Goal: Task Accomplishment & Management: Use online tool/utility

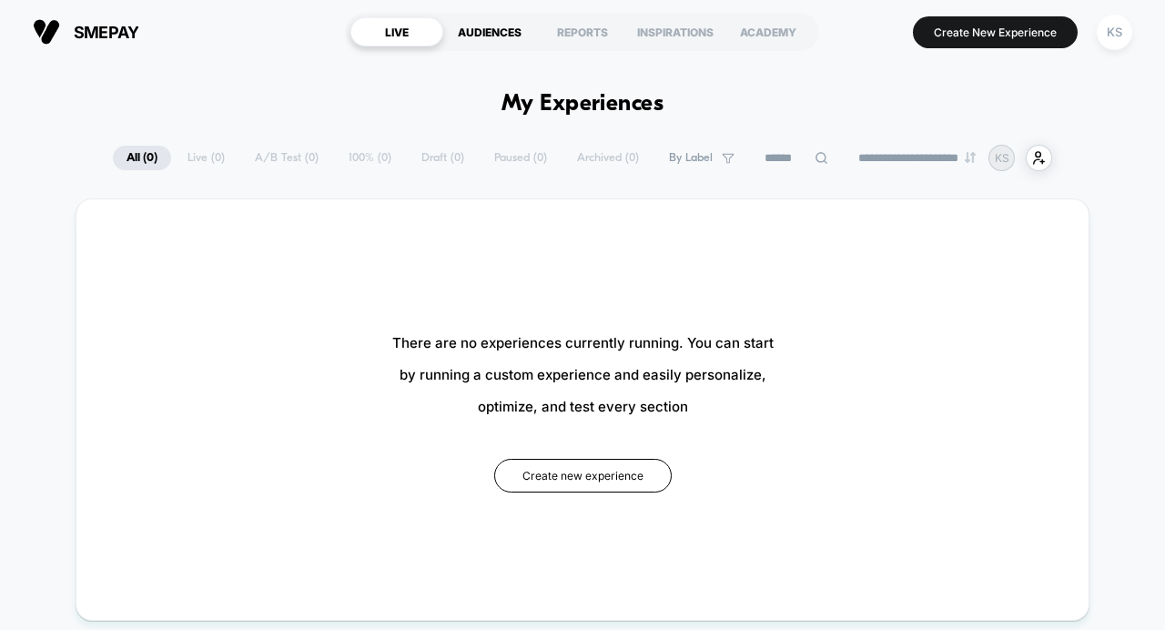
click at [496, 32] on div "AUDIENCES" at bounding box center [489, 31] width 93 height 29
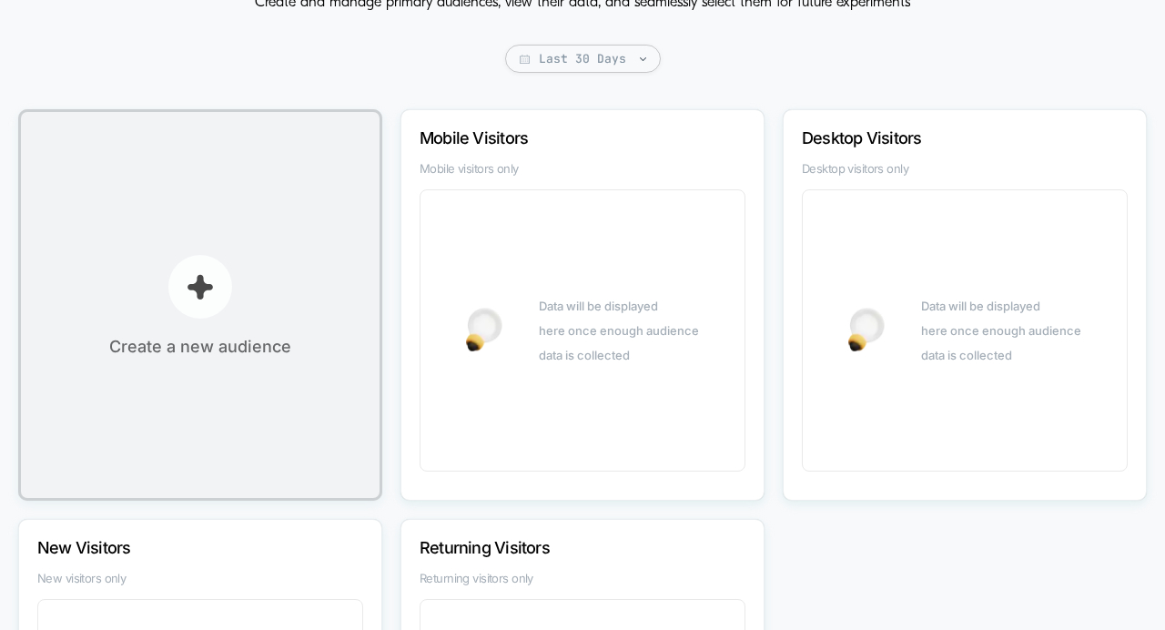
scroll to position [121, 0]
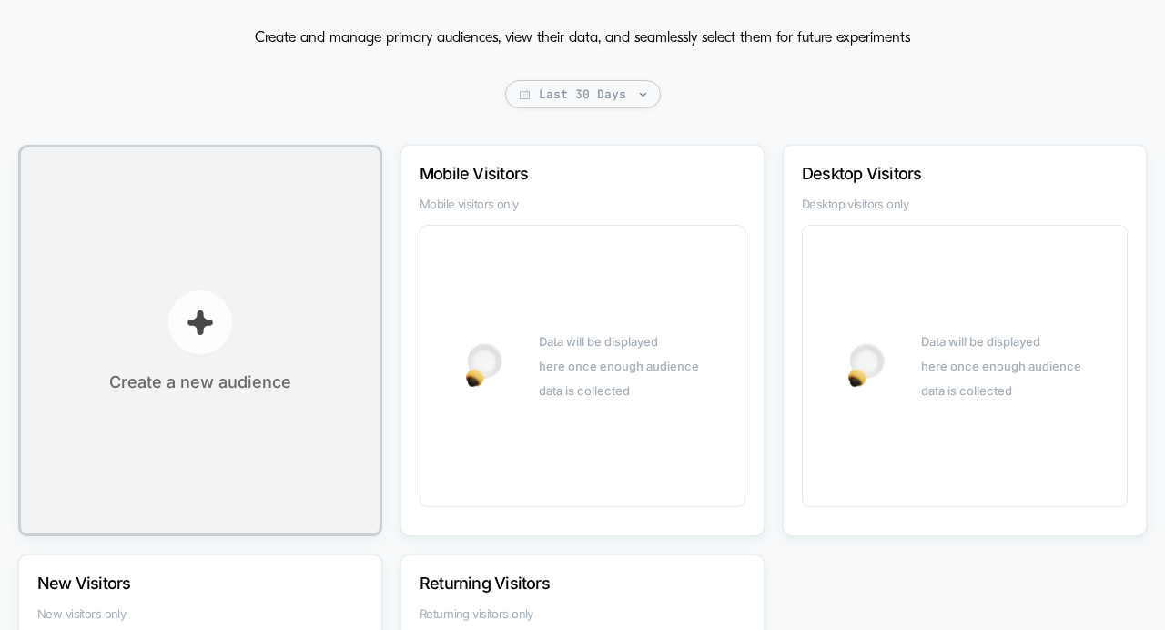
click at [216, 335] on p "button" at bounding box center [200, 322] width 64 height 64
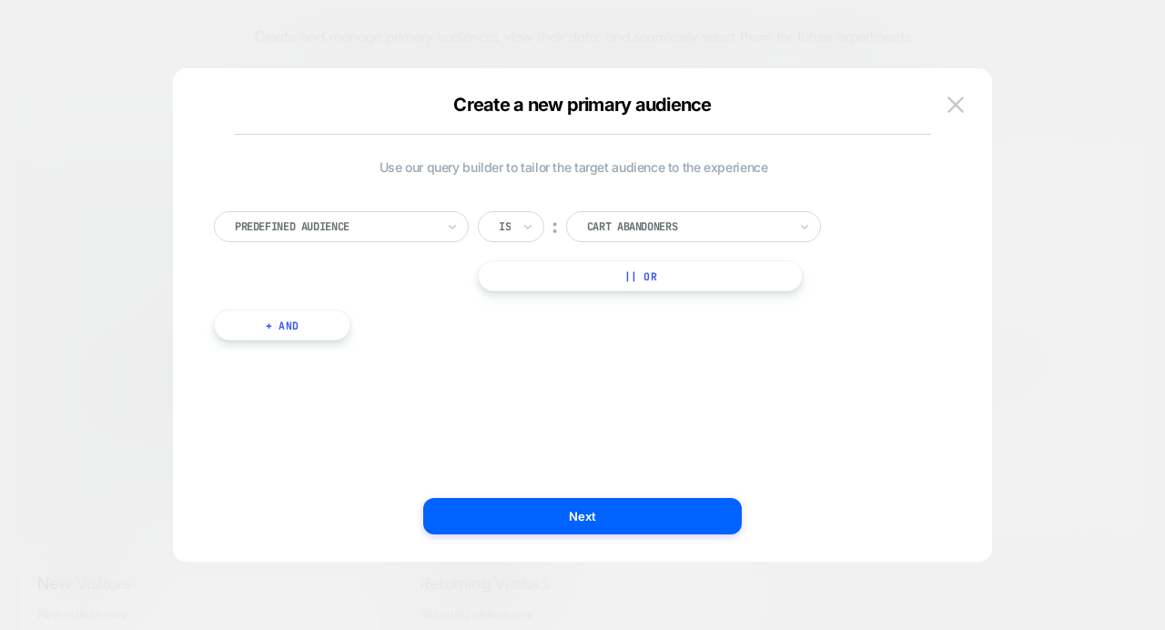
click at [351, 238] on div "Predefined Audience" at bounding box center [341, 226] width 255 height 31
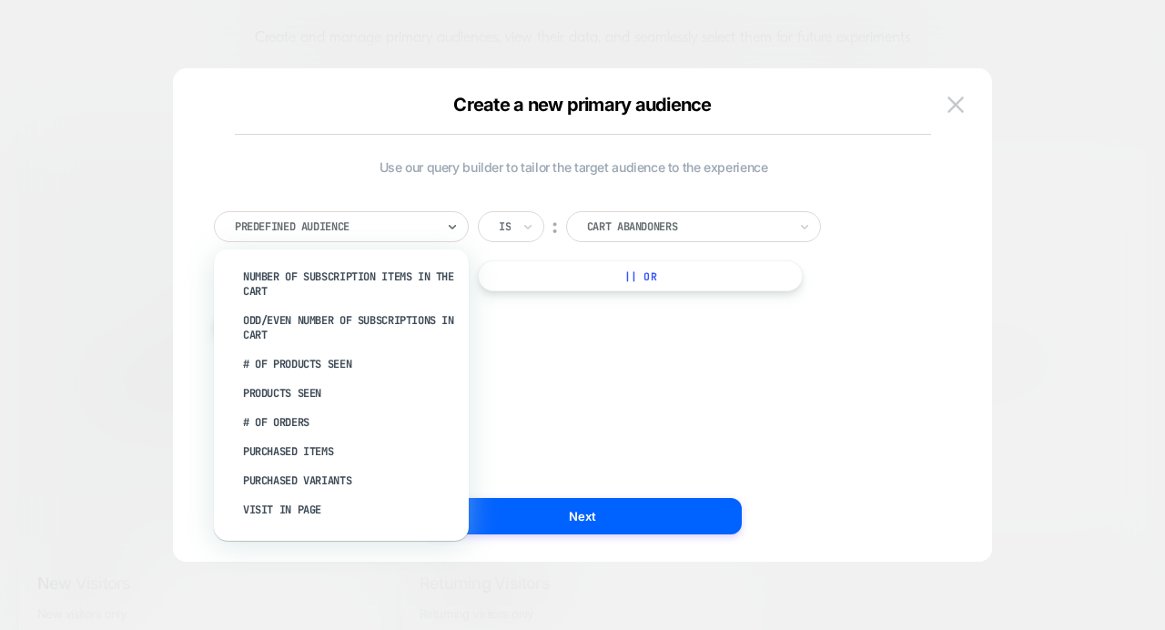
scroll to position [852, 0]
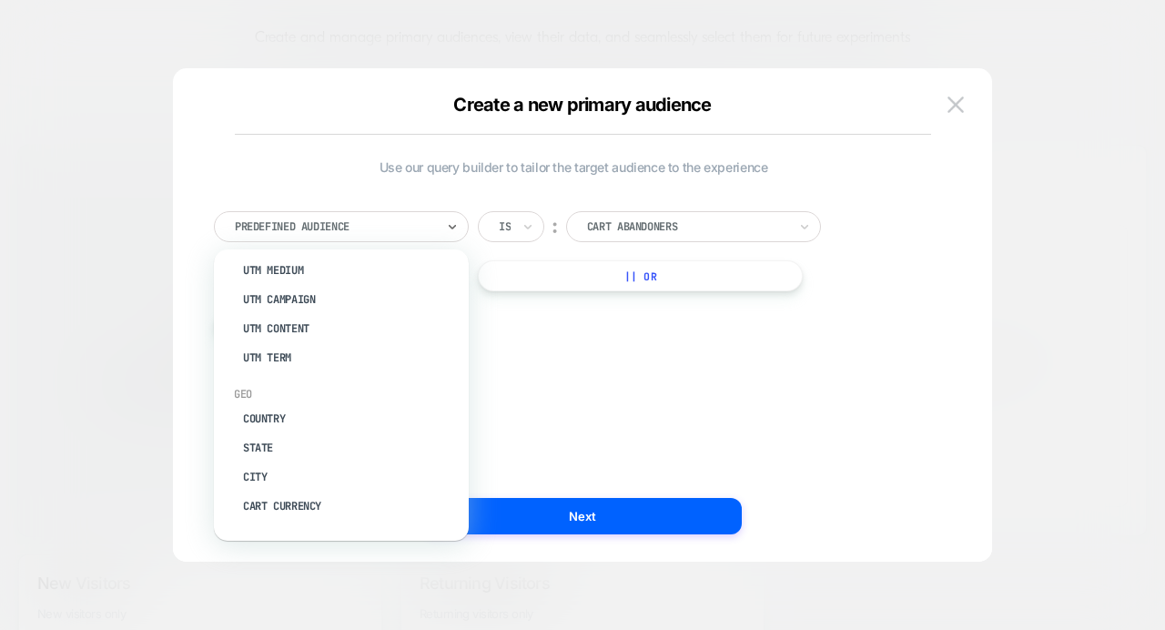
click at [269, 600] on div at bounding box center [582, 315] width 1165 height 630
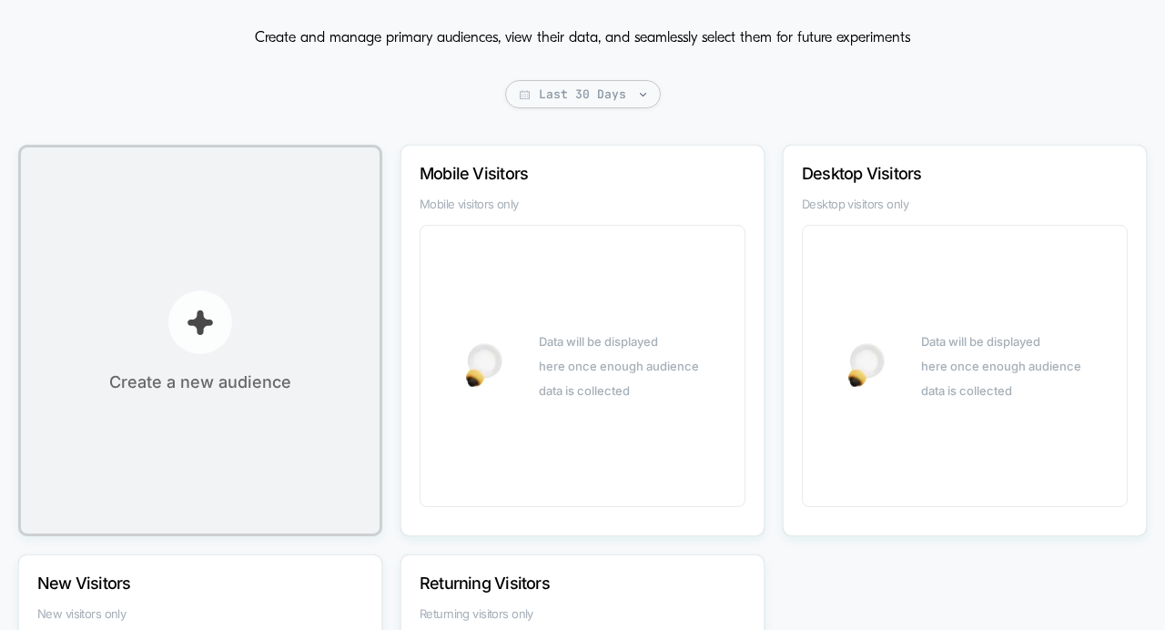
click at [188, 357] on button "Create a new audience" at bounding box center [200, 340] width 364 height 391
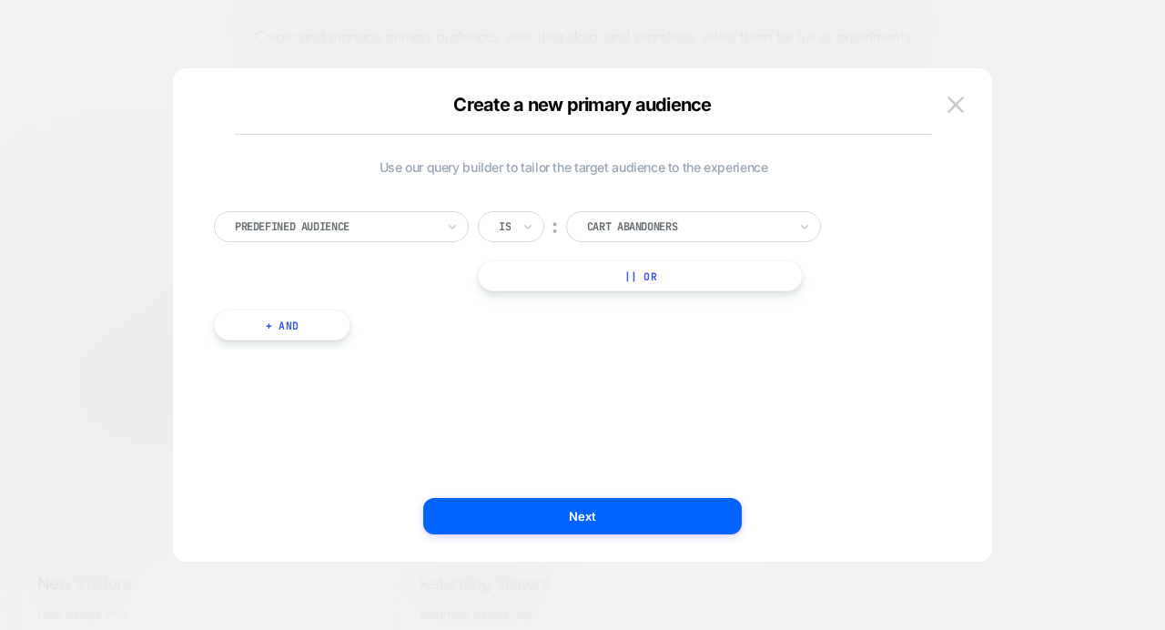
click at [292, 230] on div at bounding box center [335, 226] width 200 height 16
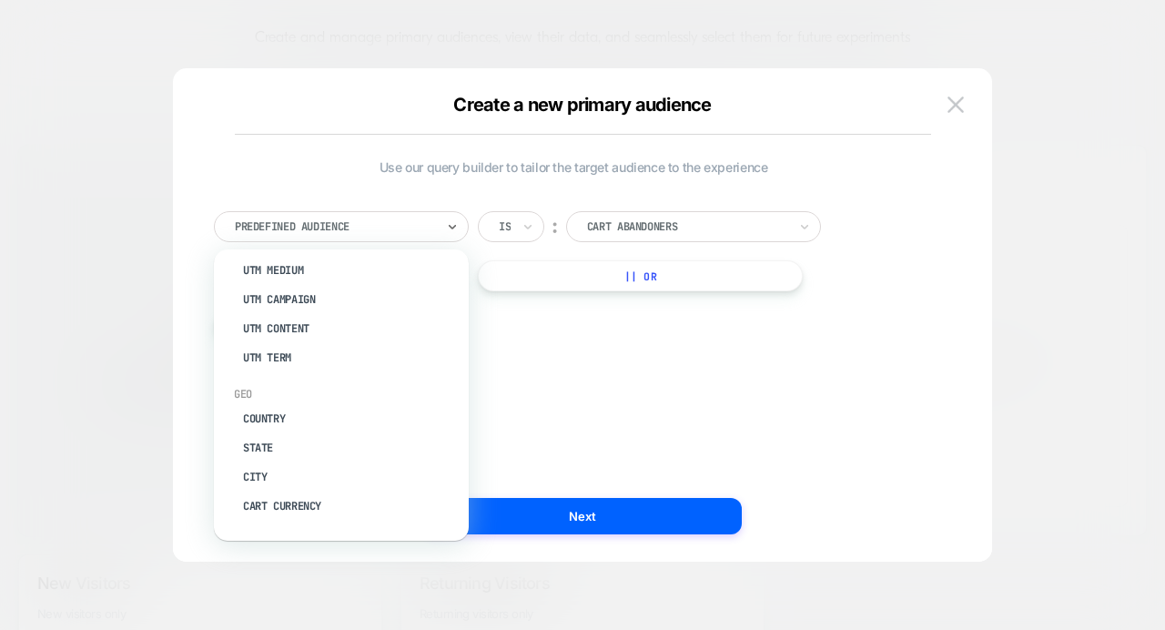
click at [502, 137] on div "Create a new primary audience" at bounding box center [583, 133] width 696 height 39
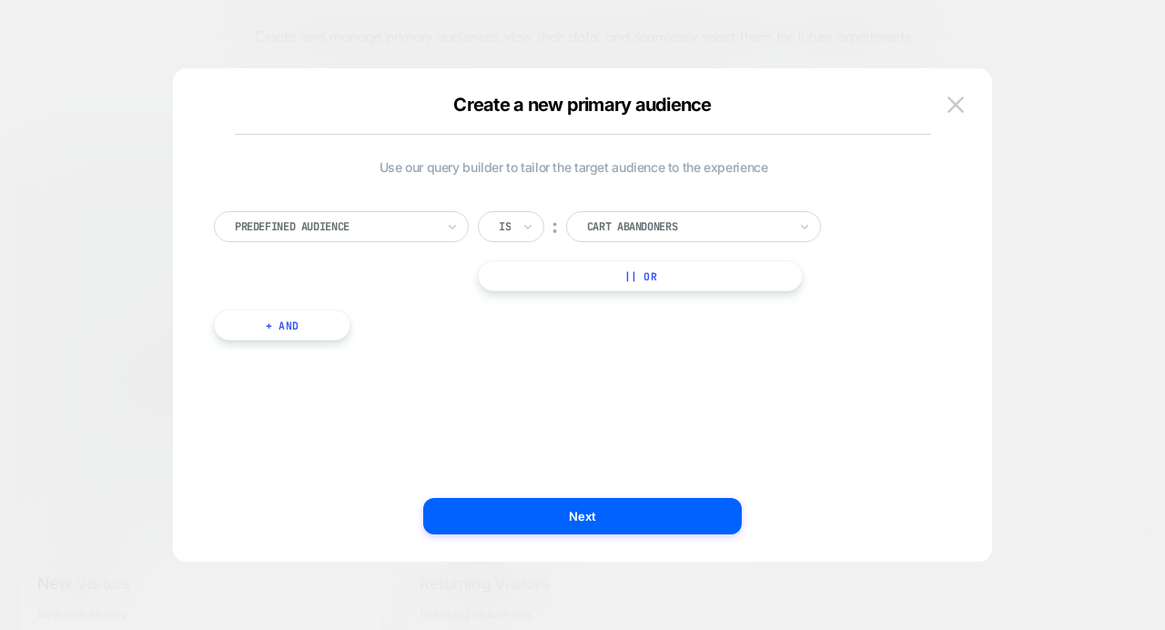
click at [320, 321] on button "+ And" at bounding box center [282, 324] width 137 height 31
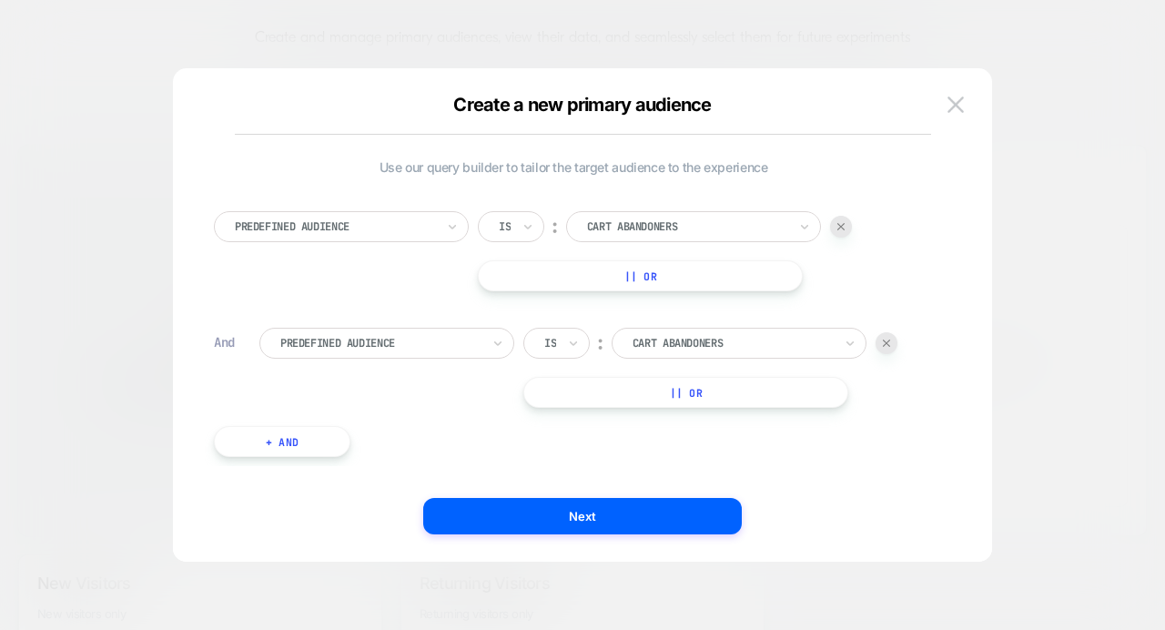
click at [353, 343] on div at bounding box center [380, 343] width 200 height 16
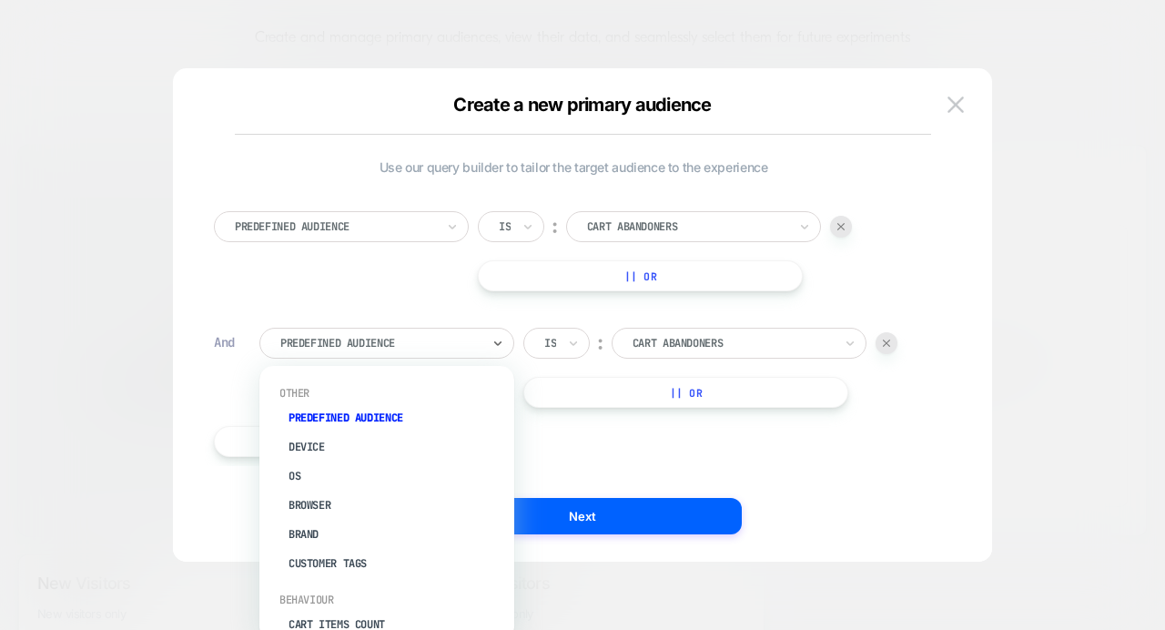
click at [381, 273] on div "Predefined Audience Is ︰ Cart Abandoners || Or" at bounding box center [573, 251] width 719 height 80
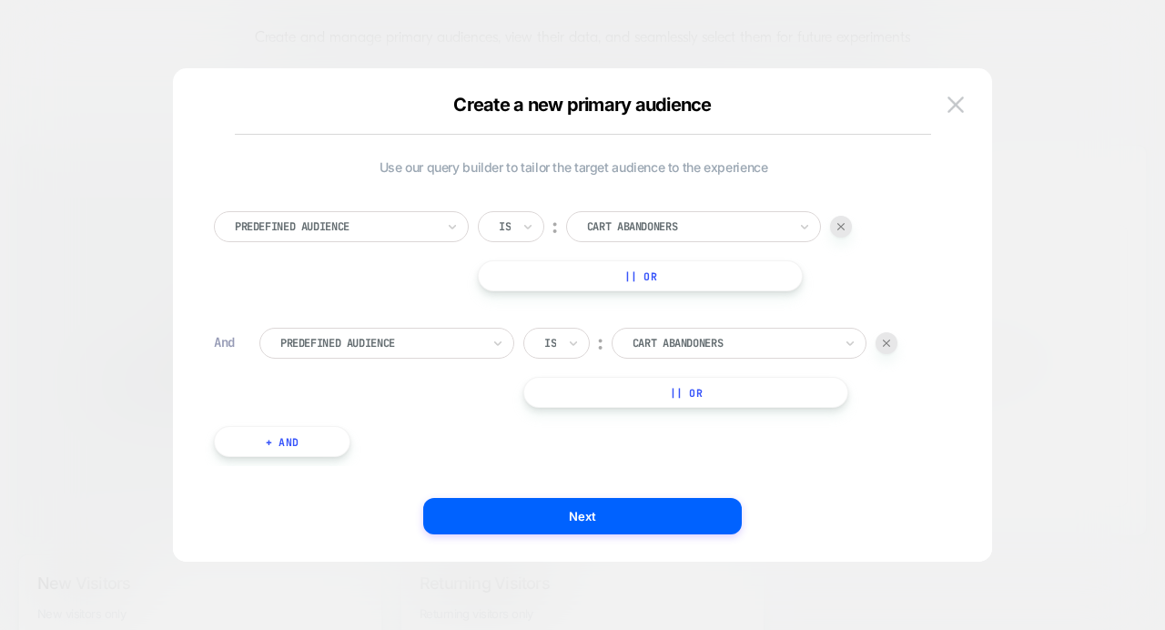
click at [702, 279] on button "|| Or" at bounding box center [640, 275] width 325 height 31
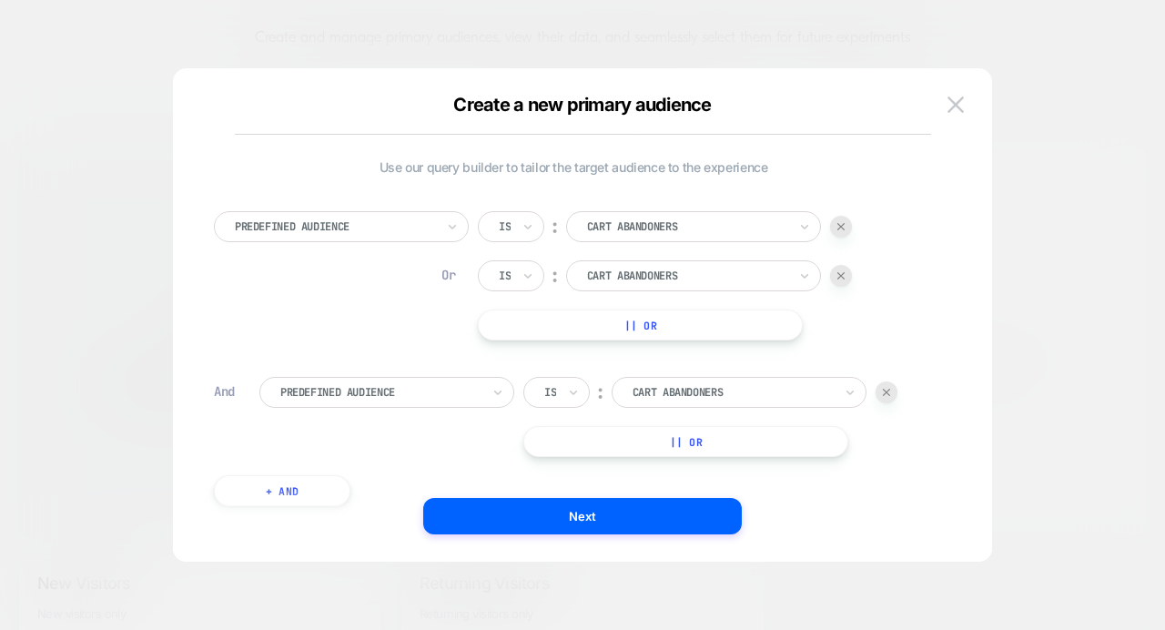
click at [656, 327] on button "|| Or" at bounding box center [640, 324] width 325 height 31
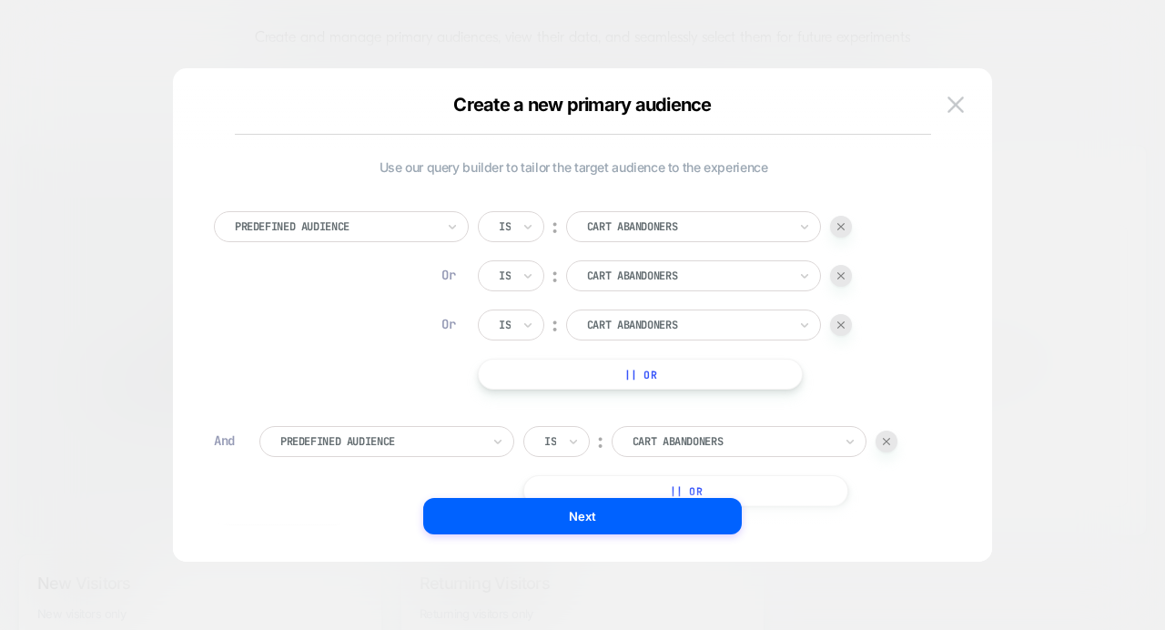
scroll to position [18, 0]
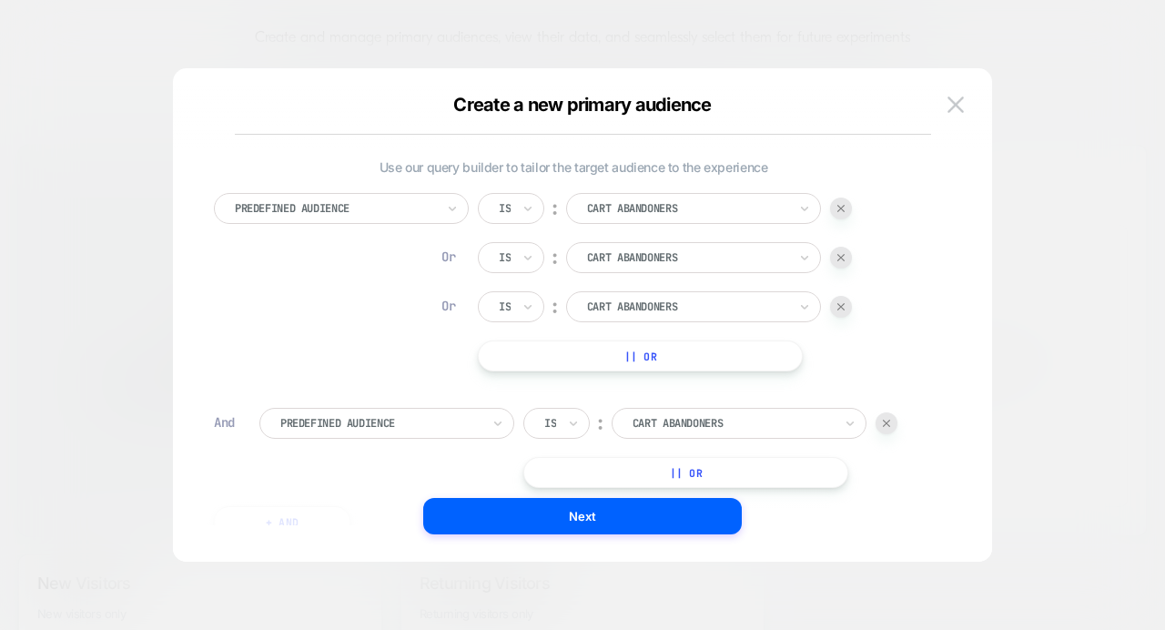
drag, startPoint x: 644, startPoint y: 352, endPoint x: 569, endPoint y: 352, distance: 75.5
click at [569, 352] on button "|| Or" at bounding box center [640, 355] width 325 height 31
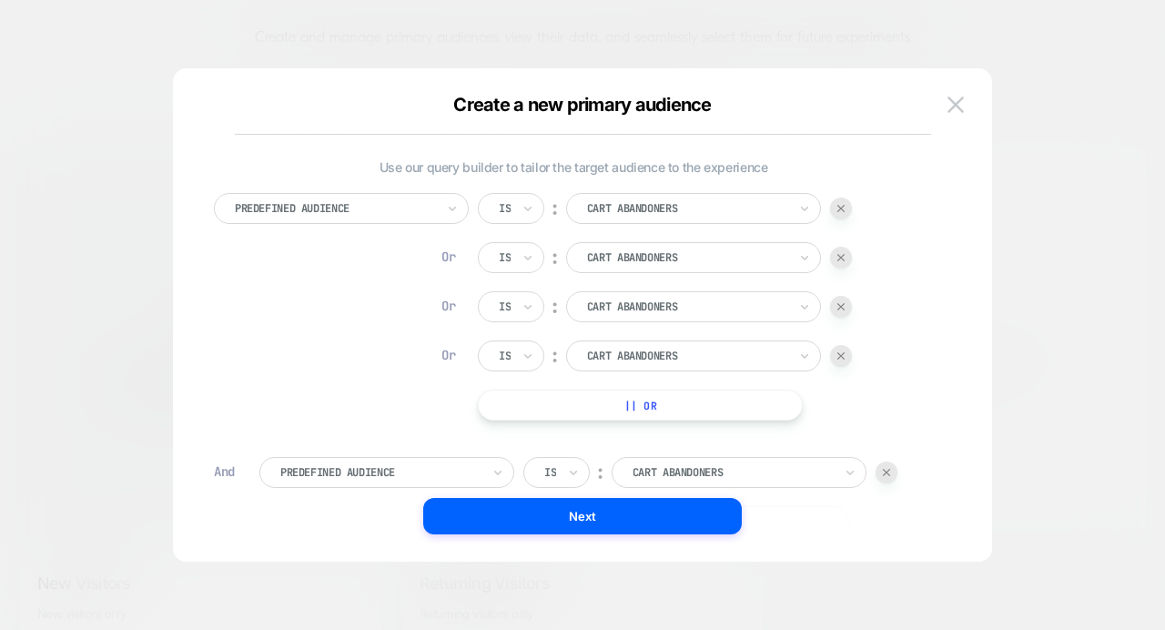
drag, startPoint x: 627, startPoint y: 402, endPoint x: 532, endPoint y: 408, distance: 95.7
click at [532, 408] on button "|| Or" at bounding box center [640, 405] width 325 height 31
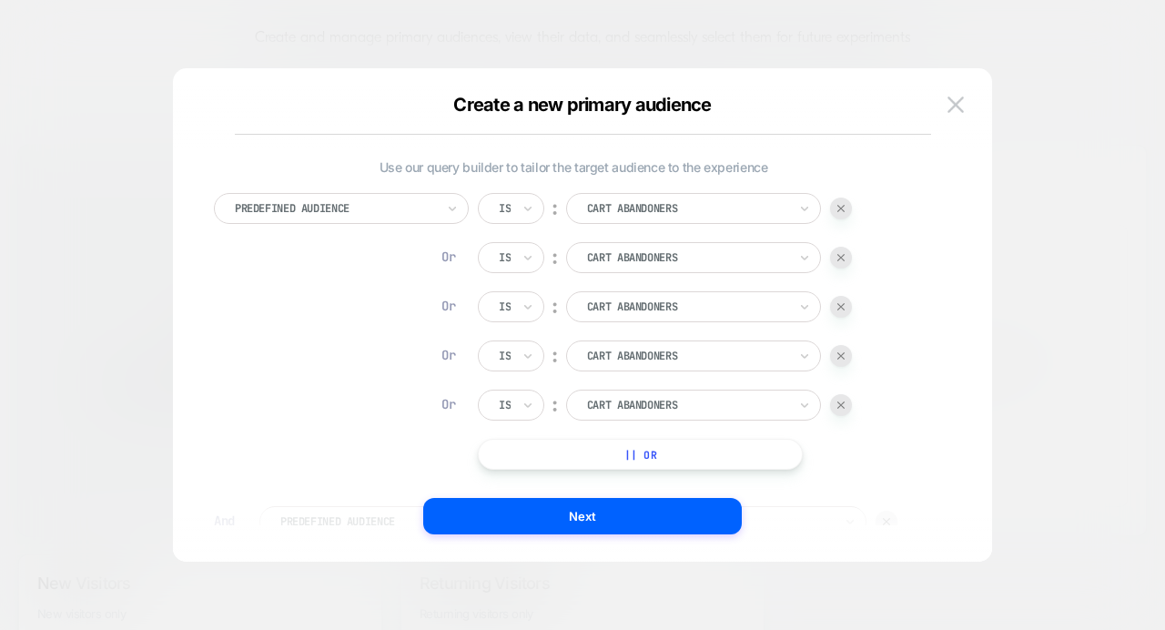
drag, startPoint x: 634, startPoint y: 448, endPoint x: 538, endPoint y: 464, distance: 97.9
click at [538, 464] on button "|| Or" at bounding box center [640, 454] width 325 height 31
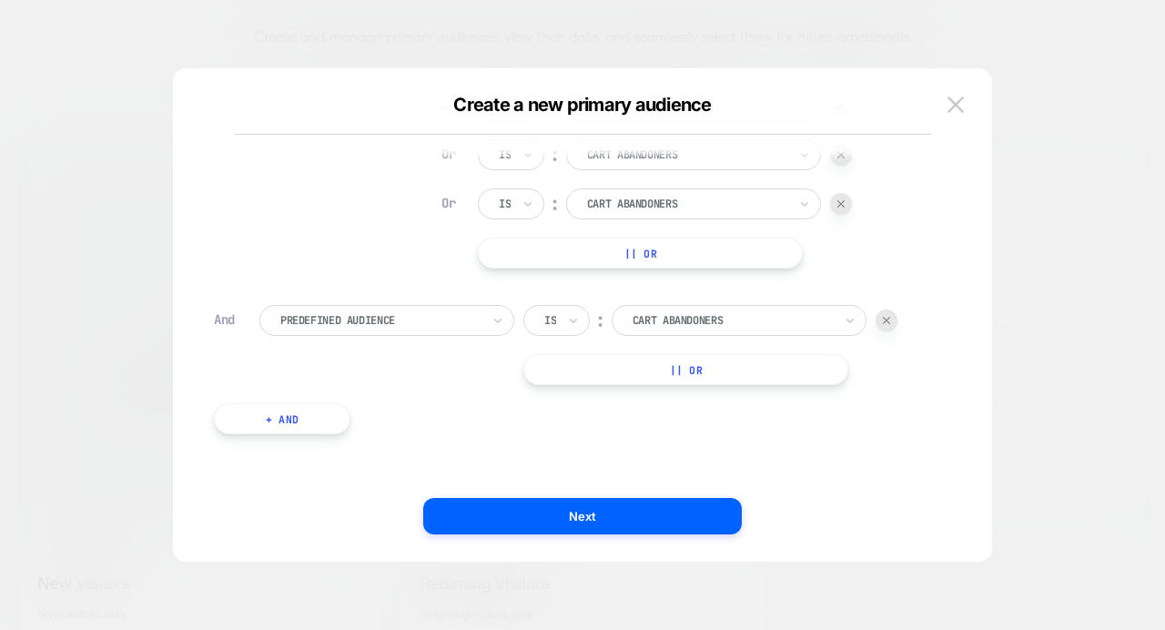
click at [847, 208] on div at bounding box center [841, 204] width 22 height 22
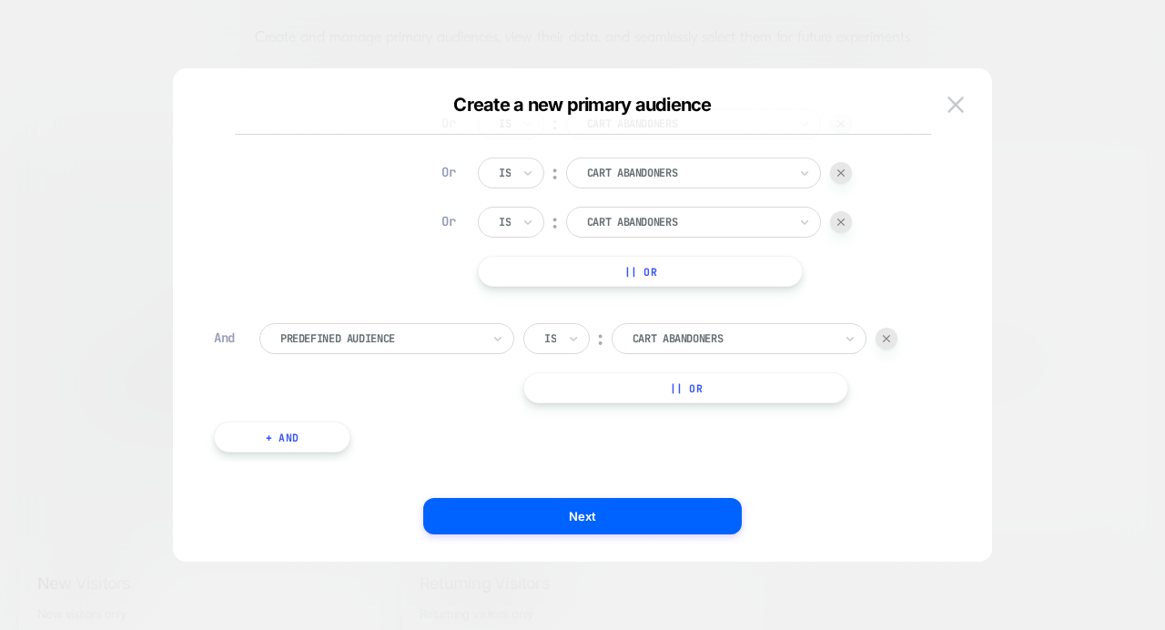
click at [325, 449] on button "+ And" at bounding box center [282, 436] width 137 height 31
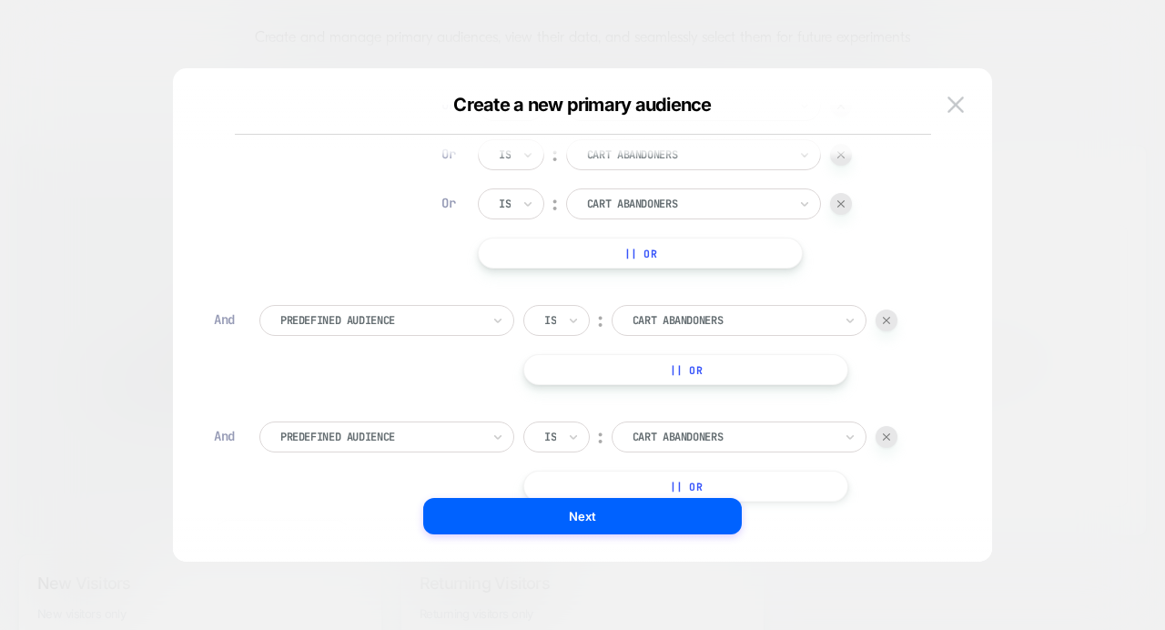
scroll to position [318, 0]
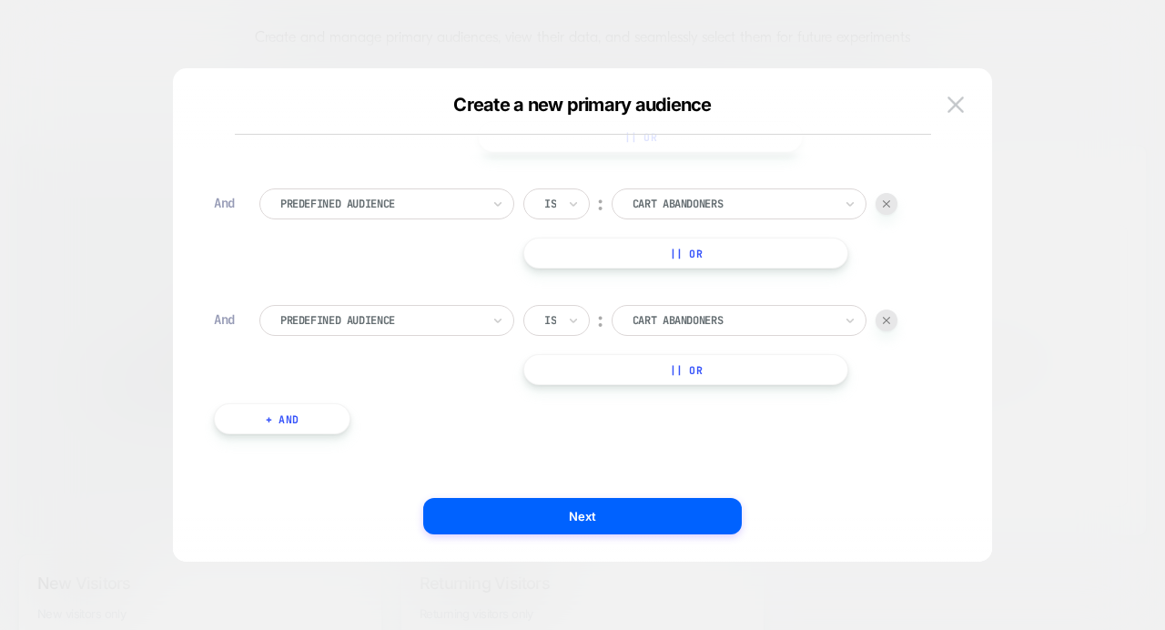
click at [266, 426] on button "+ And" at bounding box center [282, 418] width 137 height 31
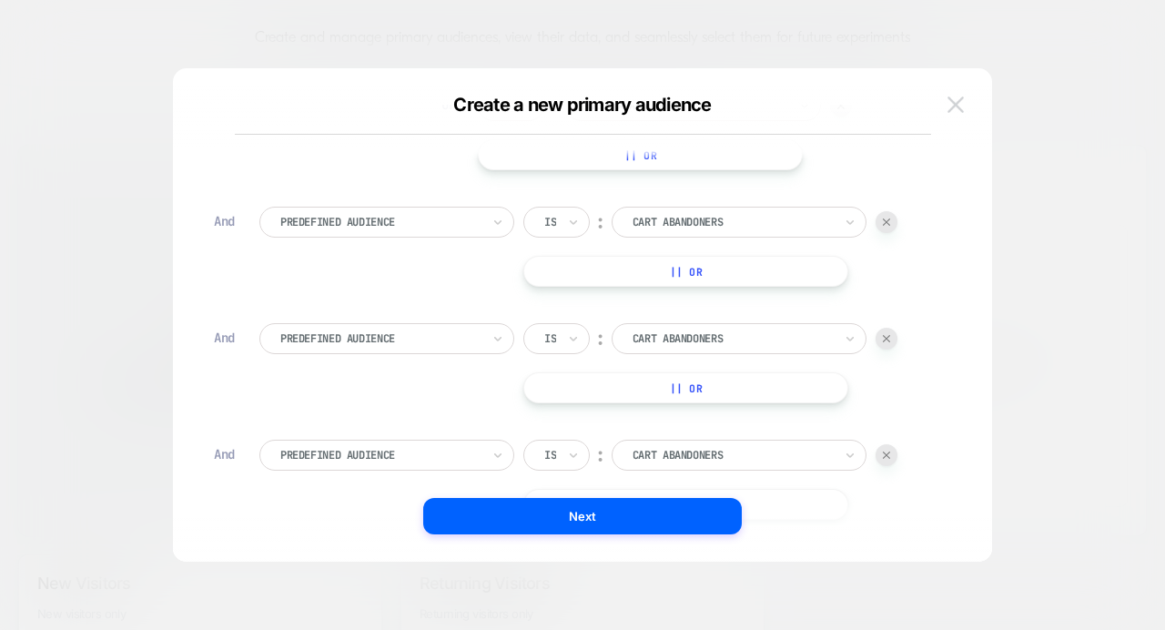
click at [955, 98] on img at bounding box center [956, 103] width 16 height 15
